Goal: Information Seeking & Learning: Find specific fact

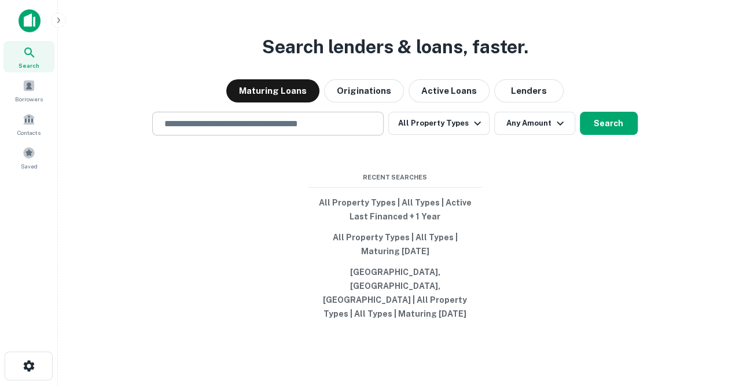
click at [282, 130] on input "text" at bounding box center [267, 123] width 221 height 13
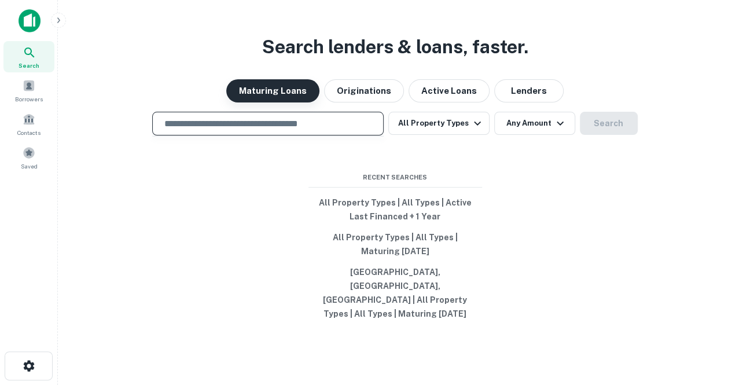
paste input "**********"
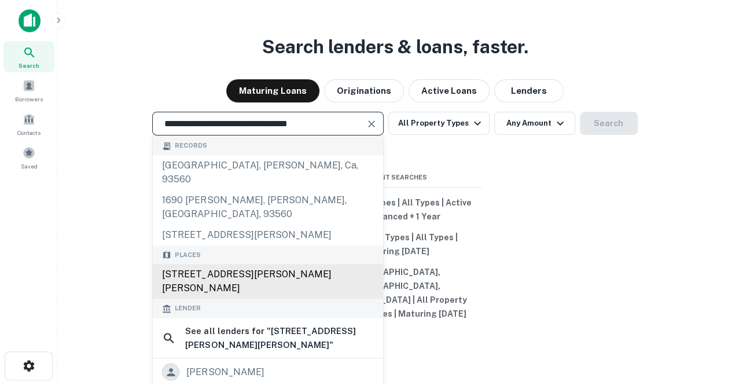
click at [316, 272] on div "[STREET_ADDRESS][PERSON_NAME][PERSON_NAME]" at bounding box center [268, 282] width 230 height 35
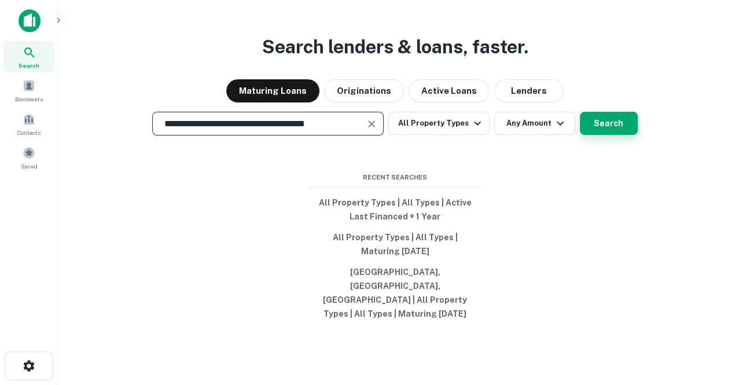
type input "**********"
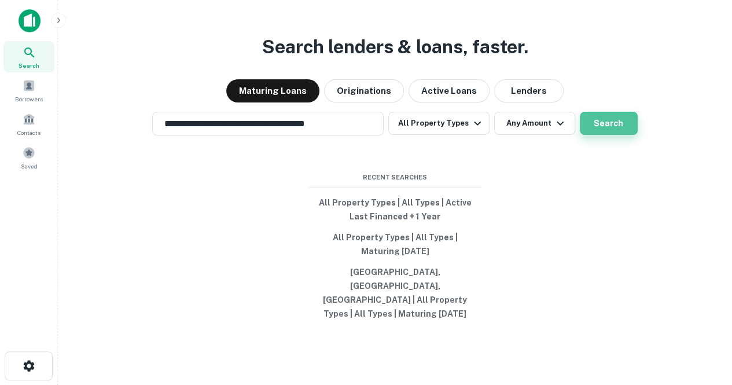
click at [612, 135] on button "Search" at bounding box center [609, 123] width 58 height 23
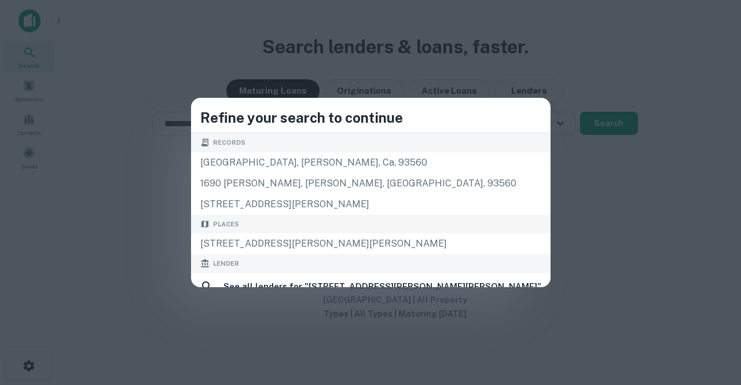
click at [170, 175] on div "Refine your search to continue Records [GEOGRAPHIC_DATA], [PERSON_NAME], [GEOGR…" at bounding box center [370, 192] width 741 height 385
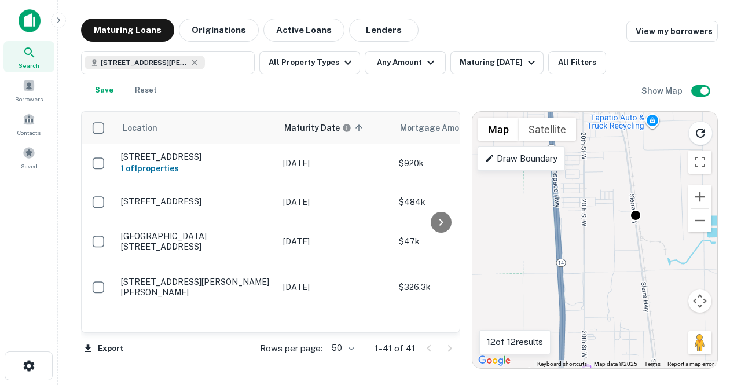
drag, startPoint x: 650, startPoint y: 238, endPoint x: 507, endPoint y: 222, distance: 143.9
click at [507, 222] on div "To activate drag with keyboard, press Alt + Enter. Once in keyboard drag state,…" at bounding box center [594, 240] width 245 height 256
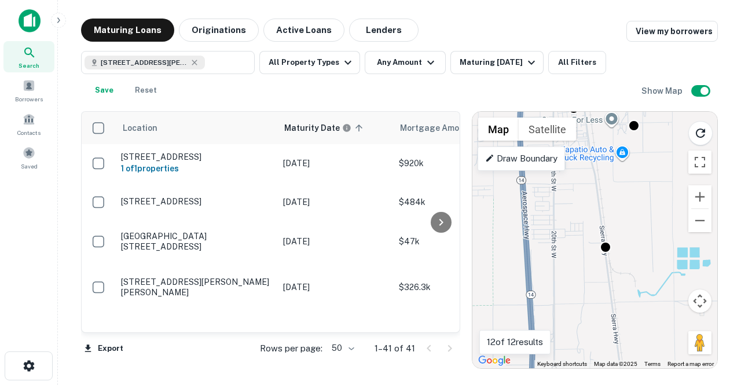
drag, startPoint x: 579, startPoint y: 252, endPoint x: 577, endPoint y: 261, distance: 9.4
click at [577, 261] on div "To activate drag with keyboard, press Alt + Enter. Once in keyboard drag state,…" at bounding box center [594, 240] width 245 height 256
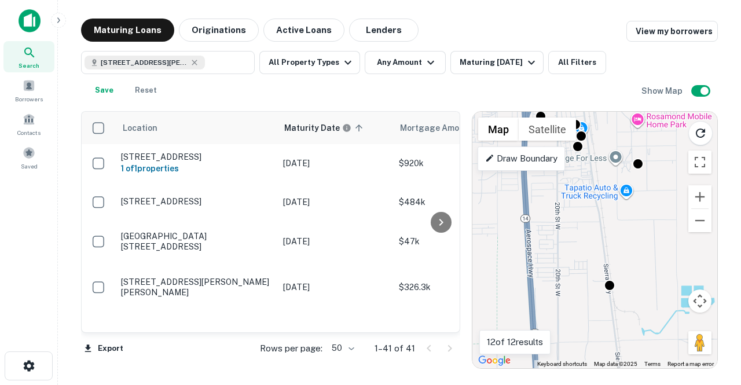
drag, startPoint x: 563, startPoint y: 243, endPoint x: 563, endPoint y: 254, distance: 11.0
click at [563, 254] on div "To activate drag with keyboard, press Alt + Enter. Once in keyboard drag state,…" at bounding box center [594, 240] width 245 height 256
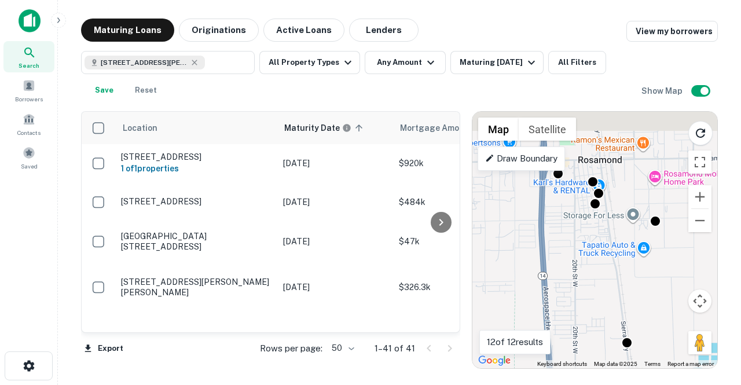
drag, startPoint x: 579, startPoint y: 272, endPoint x: 588, endPoint y: 303, distance: 31.9
click at [586, 305] on div "To activate drag with keyboard, press Alt + Enter. Once in keyboard drag state,…" at bounding box center [594, 240] width 245 height 256
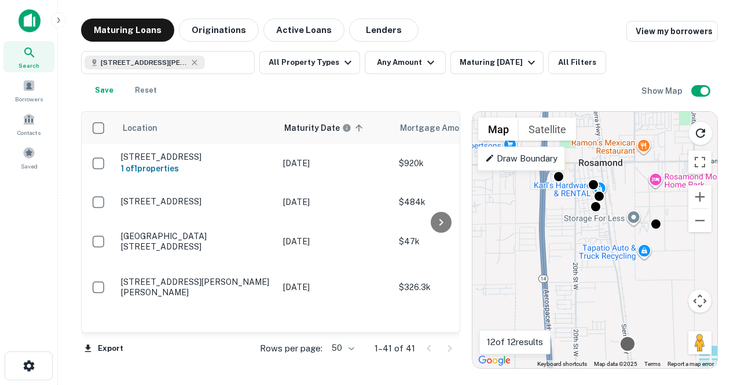
click at [627, 343] on div at bounding box center [627, 343] width 17 height 17
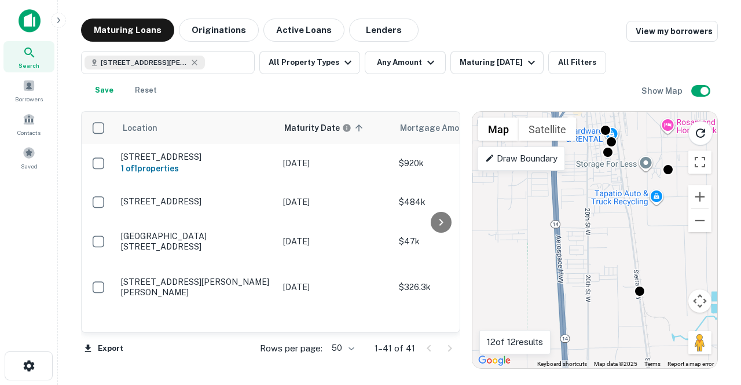
drag, startPoint x: 582, startPoint y: 295, endPoint x: 596, endPoint y: 237, distance: 58.8
click at [596, 237] on div "To activate drag with keyboard, press Alt + Enter. Once in keyboard drag state,…" at bounding box center [594, 240] width 245 height 256
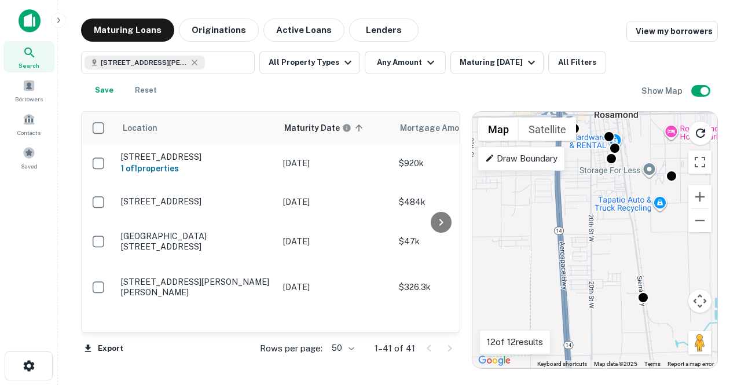
drag, startPoint x: 603, startPoint y: 251, endPoint x: 597, endPoint y: 288, distance: 38.1
click at [597, 288] on div "To activate drag with keyboard, press Alt + Enter. Once in keyboard drag state,…" at bounding box center [594, 240] width 245 height 256
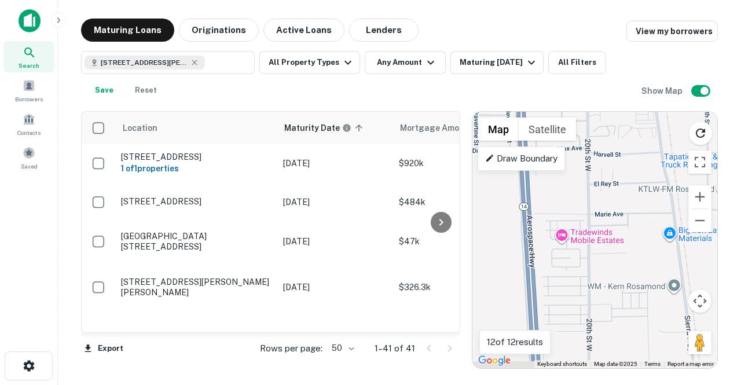
drag, startPoint x: 610, startPoint y: 282, endPoint x: 608, endPoint y: 258, distance: 24.3
click at [609, 258] on div "To activate drag with keyboard, press Alt + Enter. Once in keyboard drag state,…" at bounding box center [594, 240] width 245 height 256
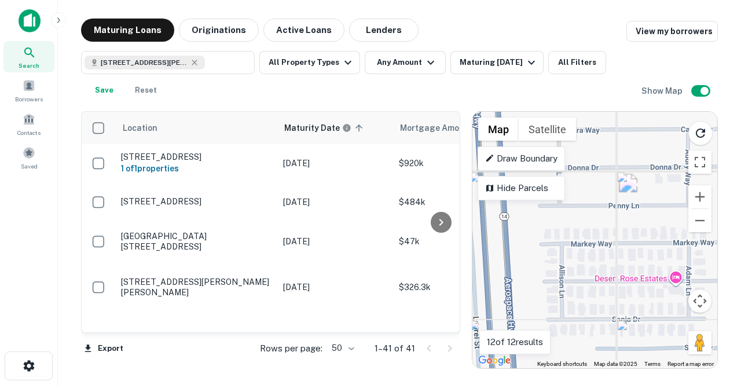
drag, startPoint x: 560, startPoint y: 304, endPoint x: 651, endPoint y: 244, distance: 109.0
click at [655, 239] on div "To activate drag with keyboard, press Alt + Enter. Once in keyboard drag state,…" at bounding box center [594, 240] width 245 height 256
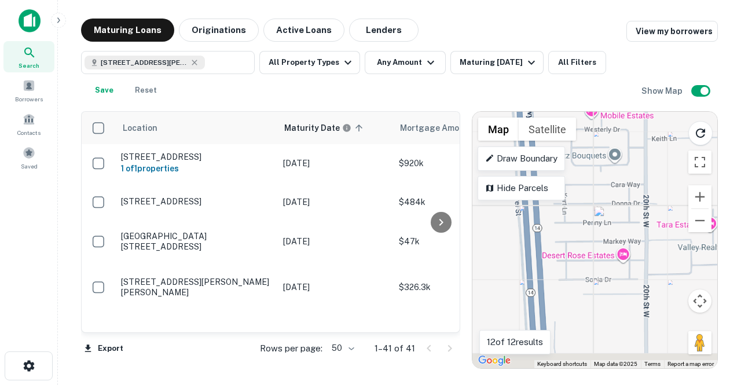
drag, startPoint x: 666, startPoint y: 295, endPoint x: 626, endPoint y: 278, distance: 43.3
click at [628, 277] on div "To activate drag with keyboard, press Alt + Enter. Once in keyboard drag state,…" at bounding box center [594, 240] width 245 height 256
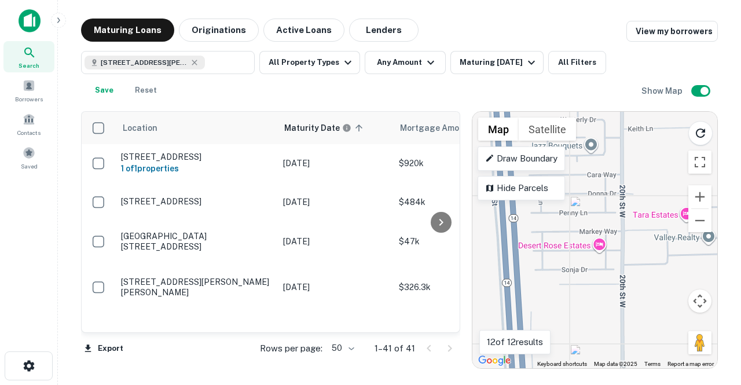
click at [546, 259] on div "To activate drag with keyboard, press Alt + Enter. Once in keyboard drag state,…" at bounding box center [594, 240] width 245 height 256
